Goal: Information Seeking & Learning: Learn about a topic

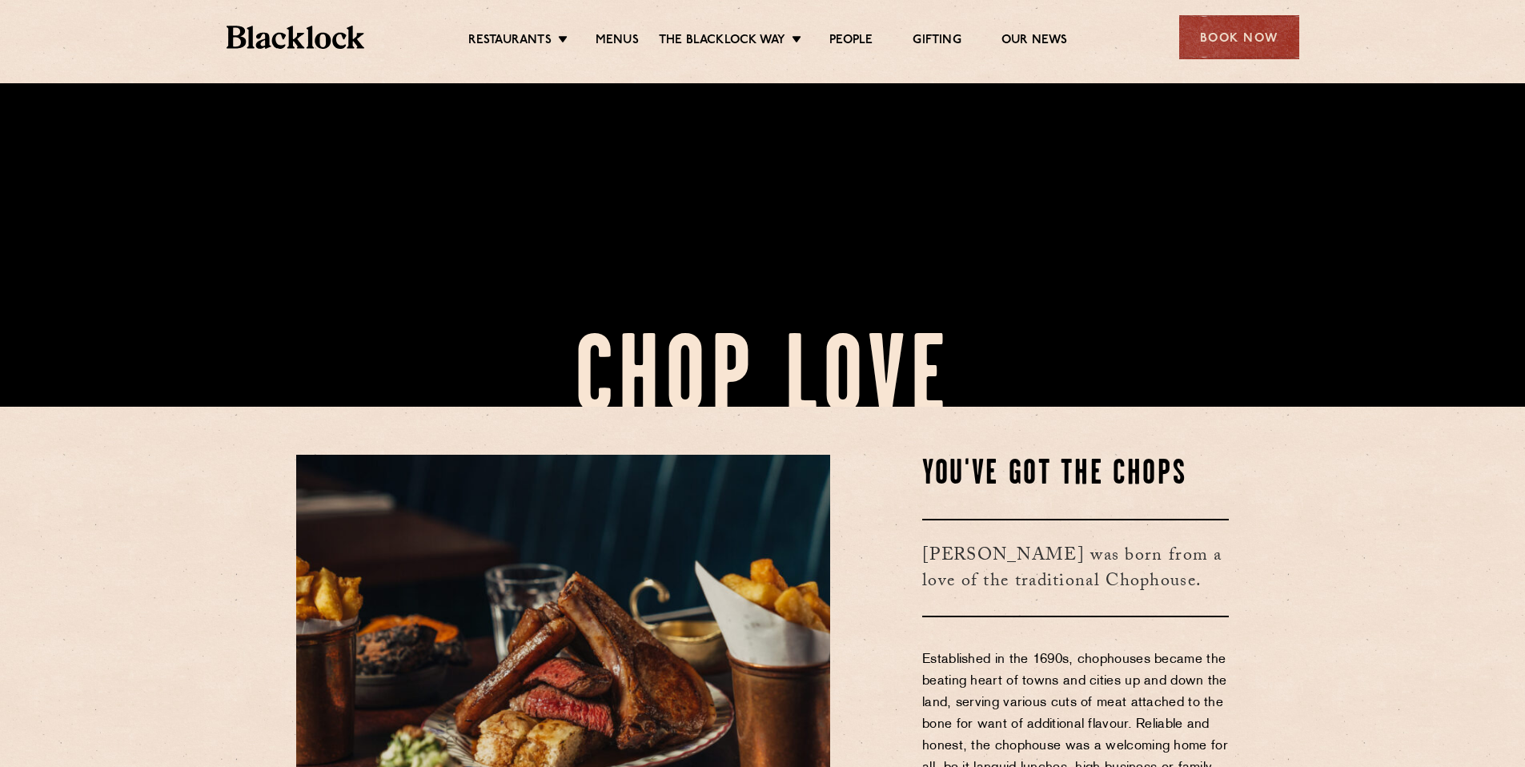
scroll to position [749, 0]
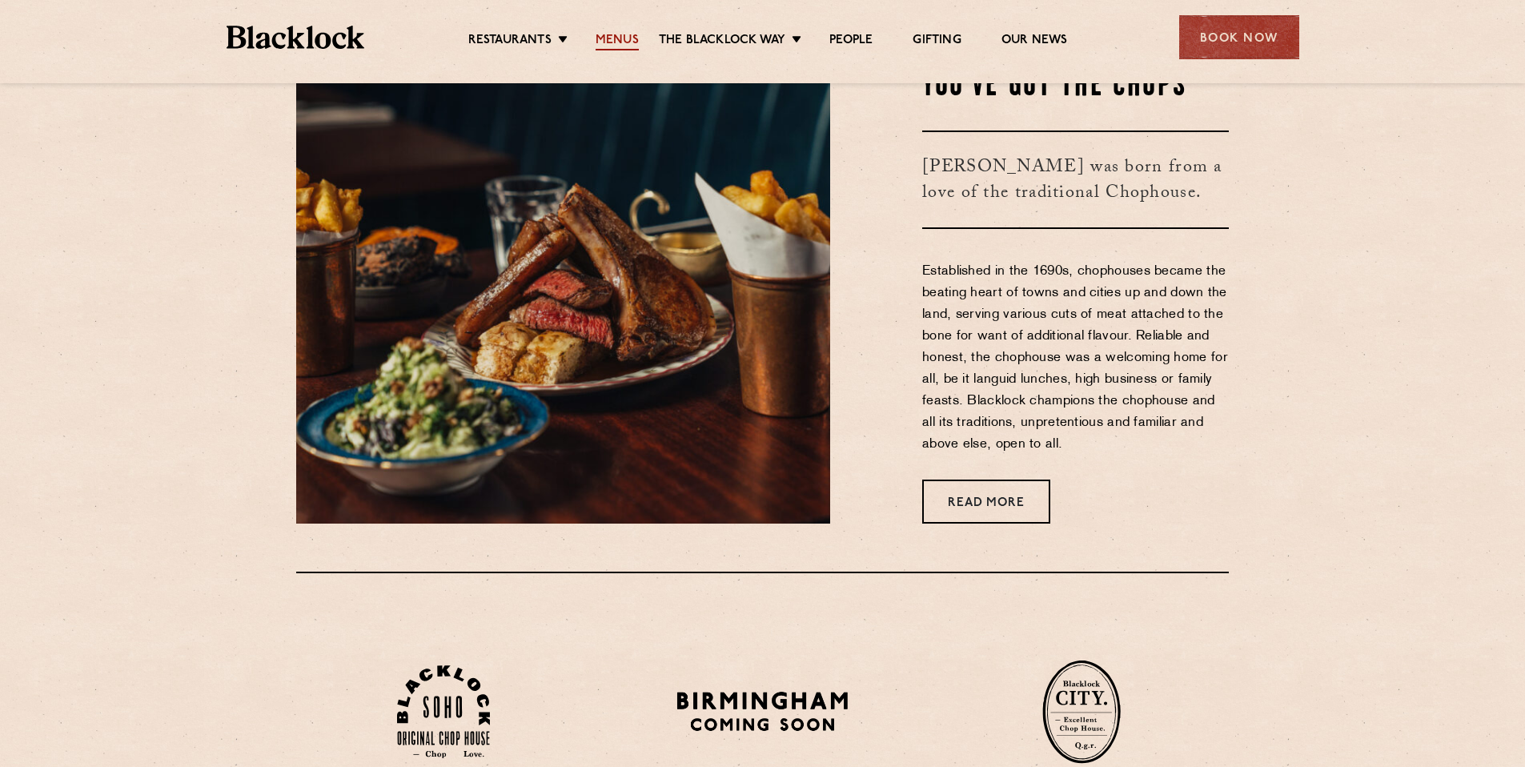
click at [618, 39] on link "Menus" at bounding box center [617, 42] width 43 height 18
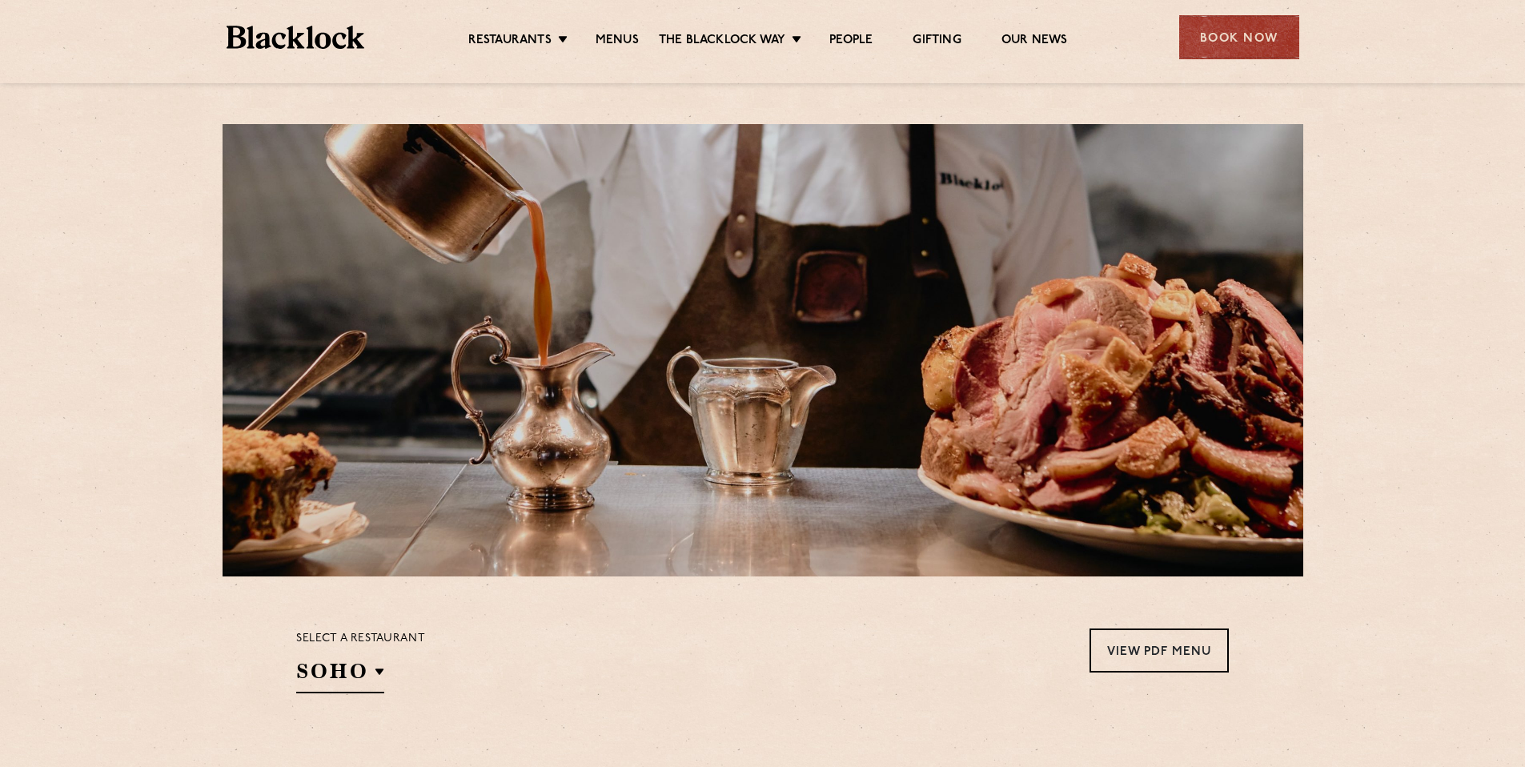
scroll to position [275, 0]
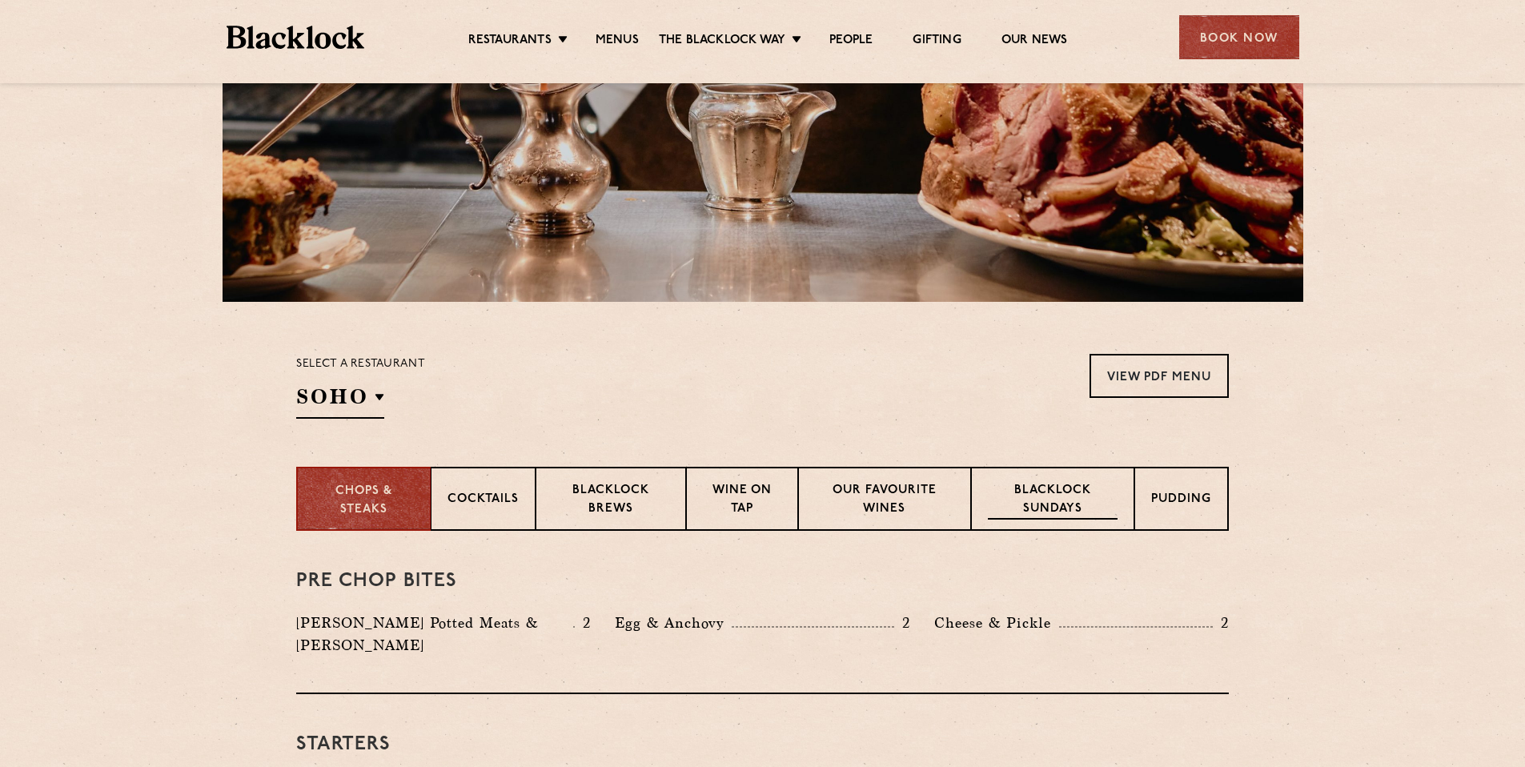
click at [1078, 507] on p "Blacklock Sundays" at bounding box center [1053, 501] width 130 height 38
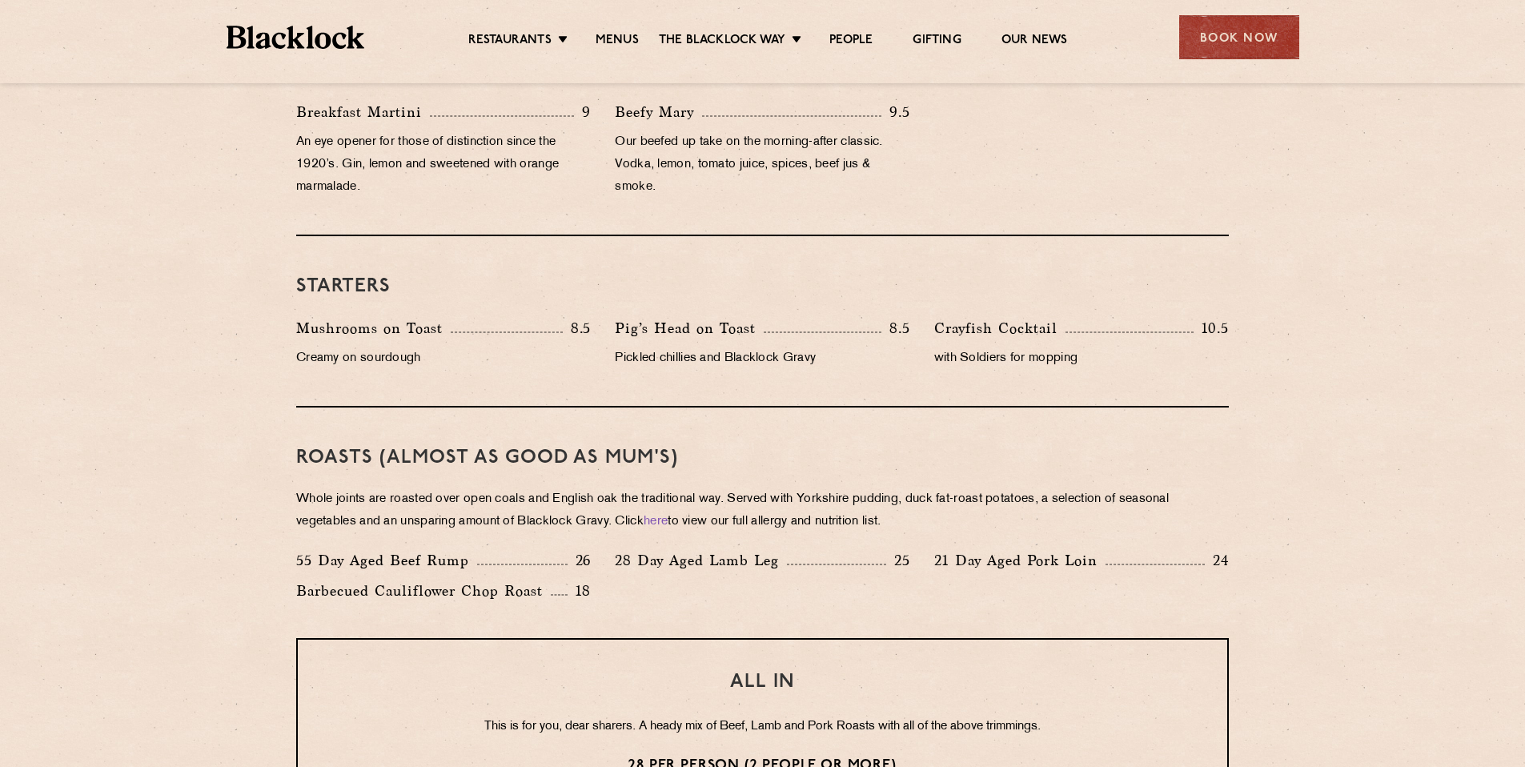
scroll to position [467, 0]
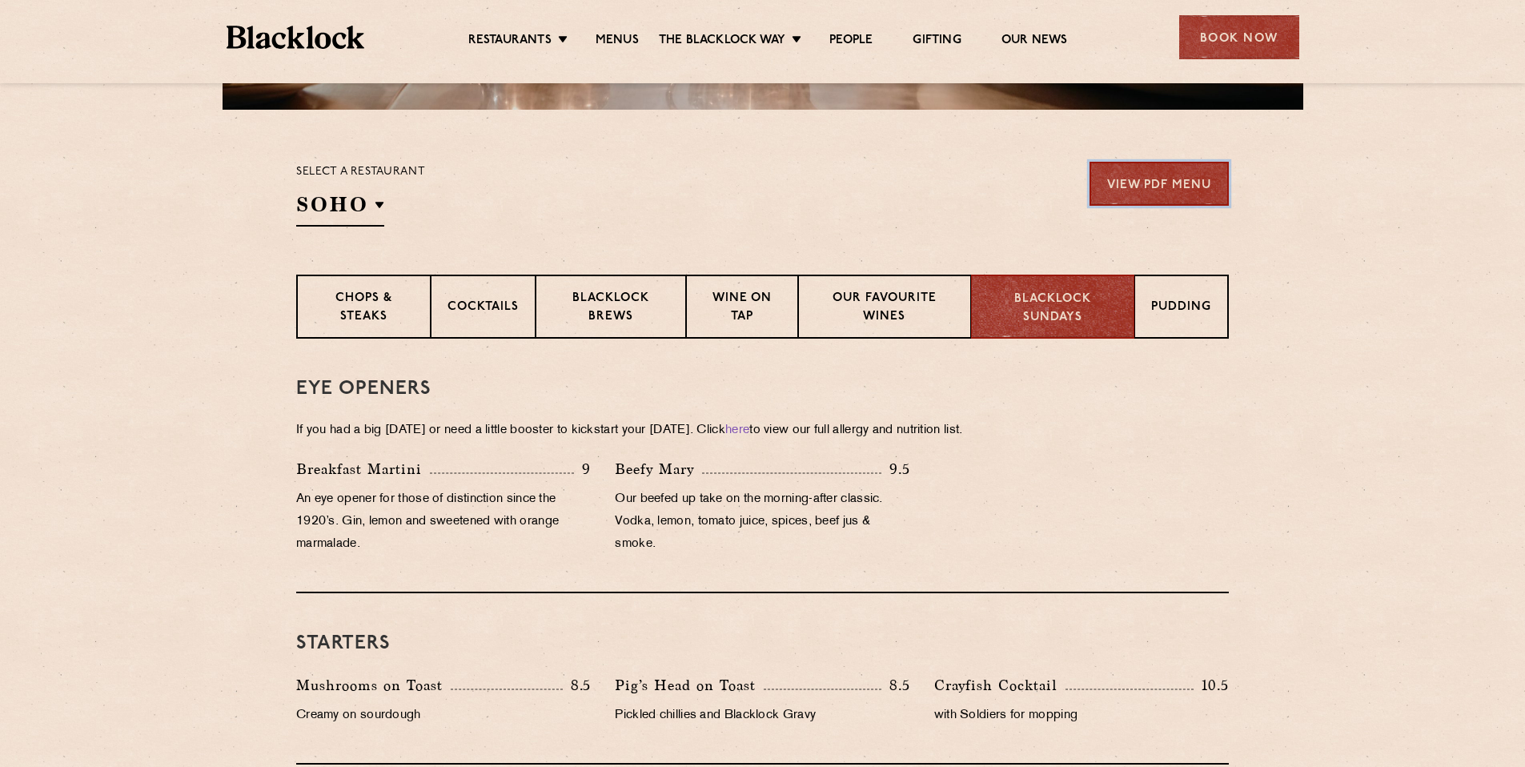
click at [1109, 164] on link "View PDF Menu" at bounding box center [1159, 184] width 139 height 44
click at [1390, 295] on section "Chops & Steaks Cocktails Blacklock Brews Wine on Tap Our favourite wines Blackl…" at bounding box center [762, 307] width 1525 height 64
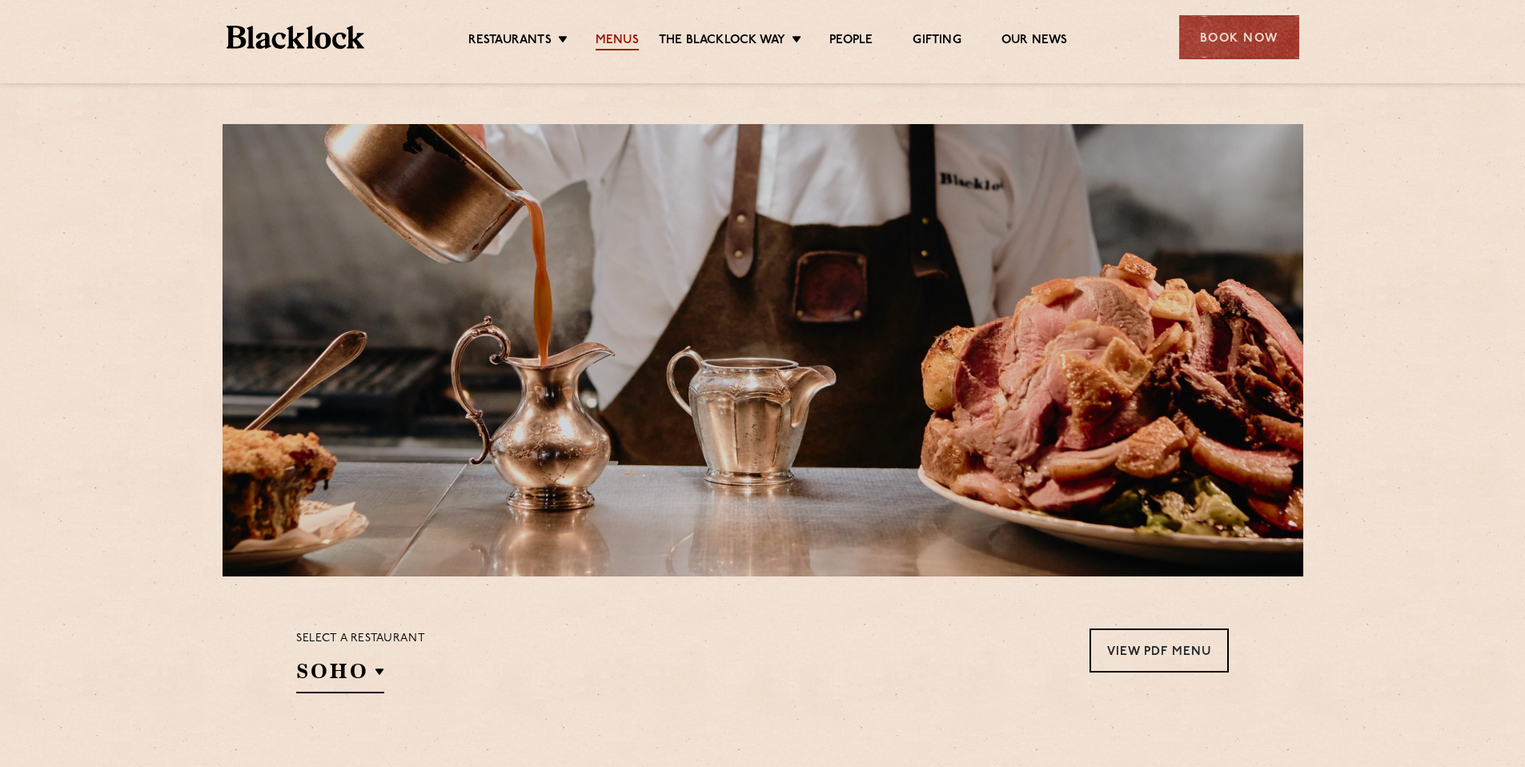
click at [619, 39] on link "Menus" at bounding box center [617, 42] width 43 height 18
click at [624, 39] on link "Menus" at bounding box center [617, 42] width 43 height 18
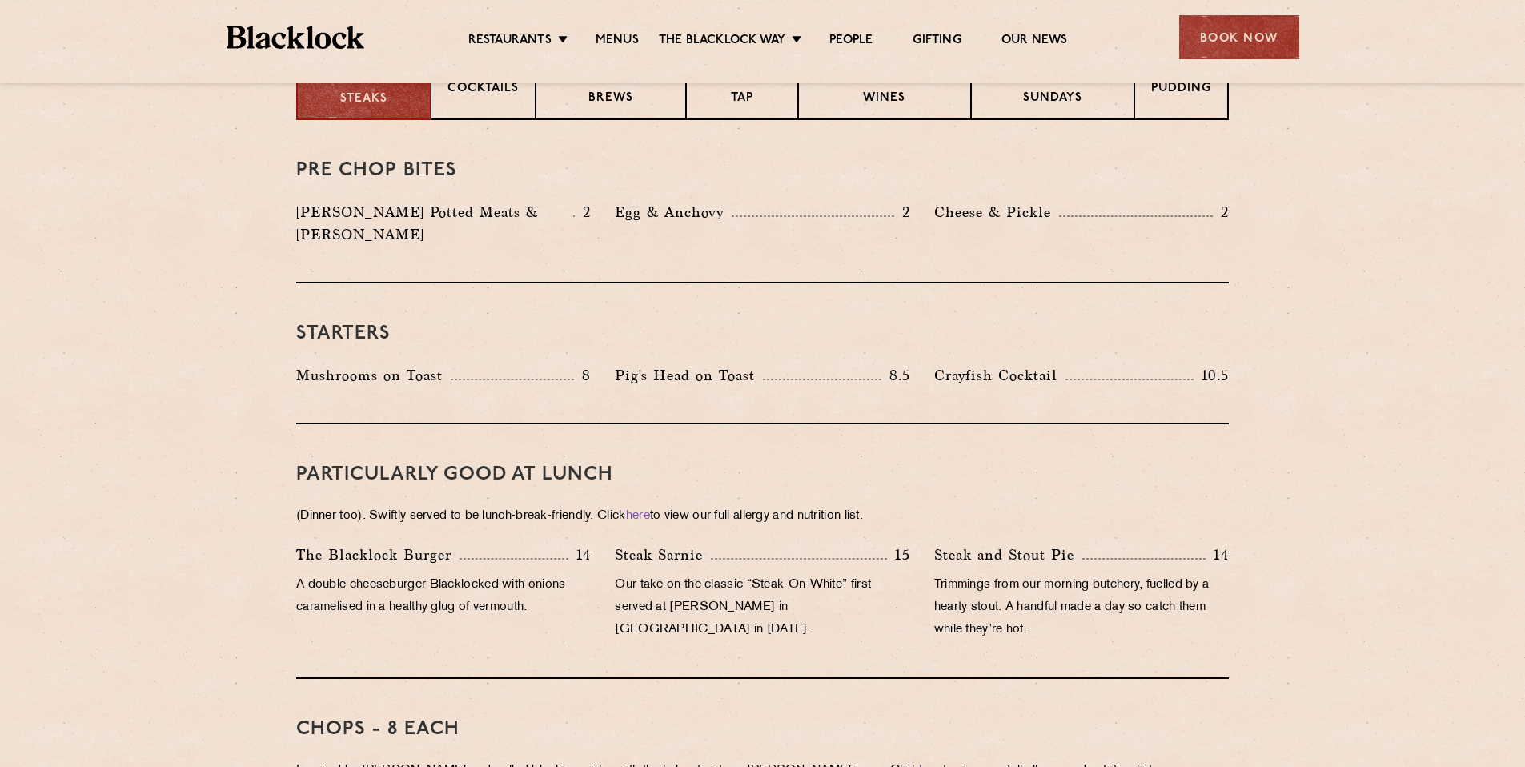
scroll to position [520, 0]
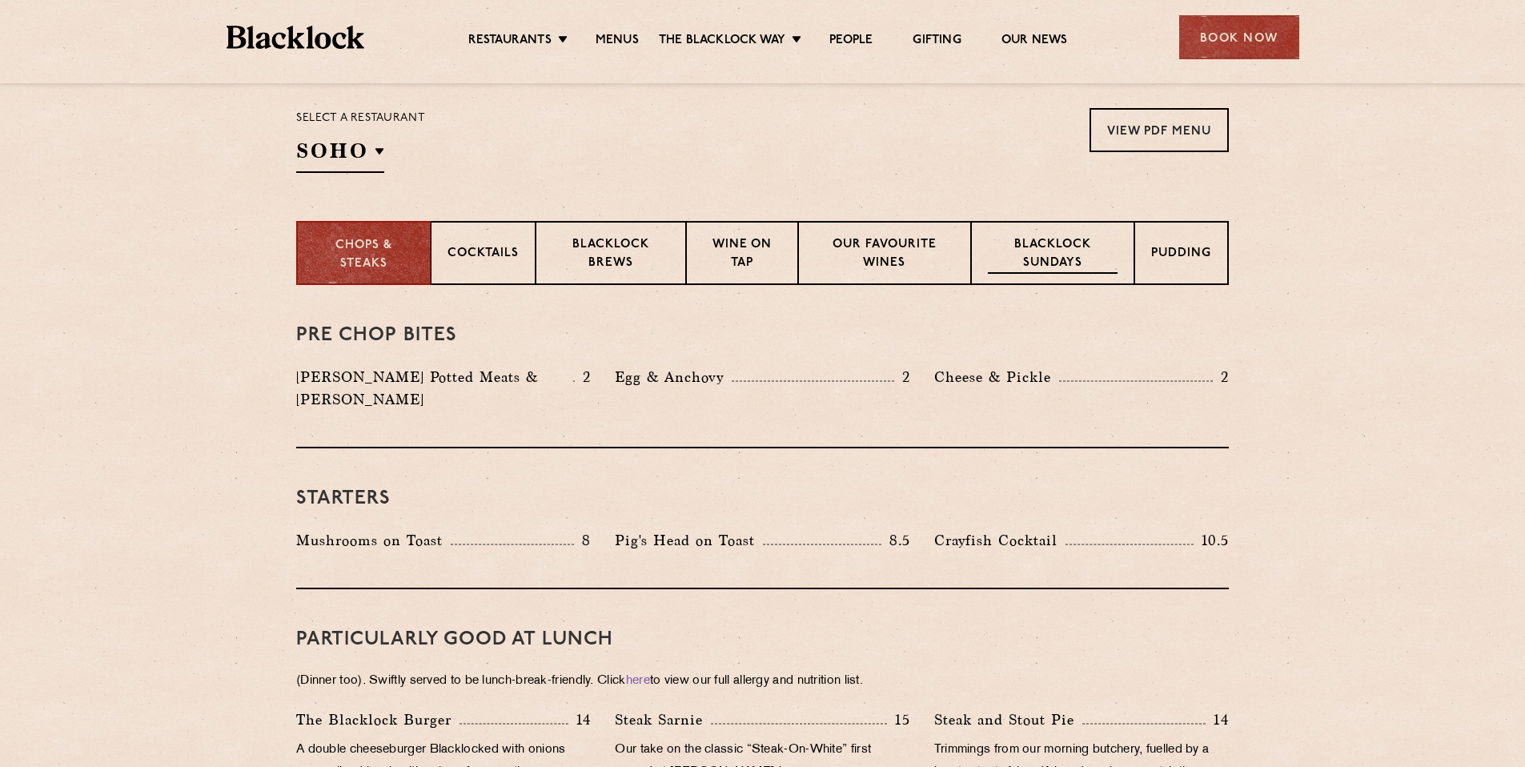
click at [1090, 266] on p "Blacklock Sundays" at bounding box center [1053, 255] width 130 height 38
